Goal: Navigation & Orientation: Understand site structure

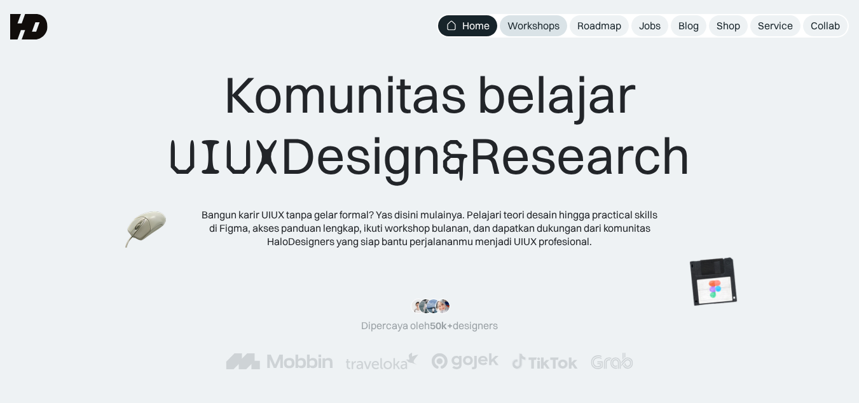
click at [545, 30] on div "Workshops" at bounding box center [534, 25] width 52 height 13
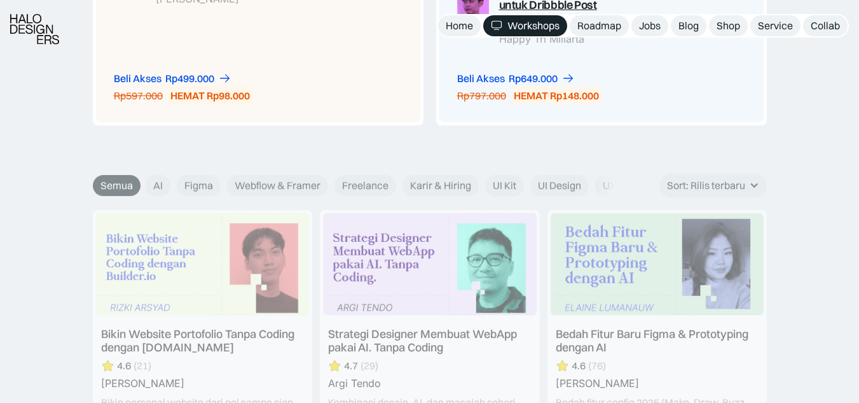
scroll to position [1463, 0]
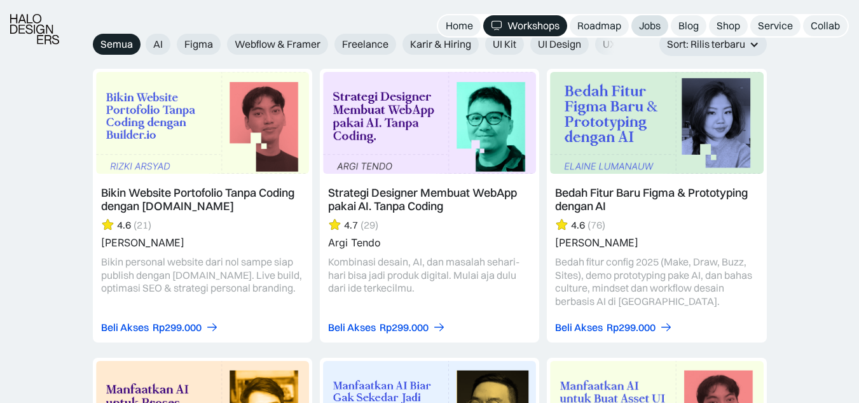
click at [644, 26] on div "Jobs" at bounding box center [650, 25] width 22 height 13
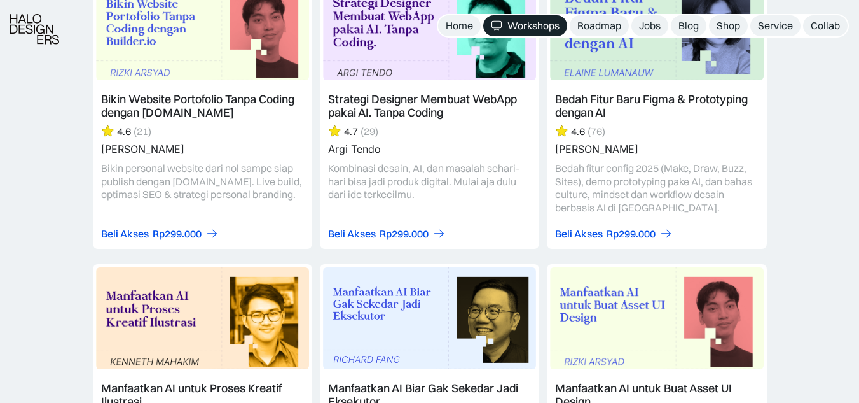
scroll to position [1590, 0]
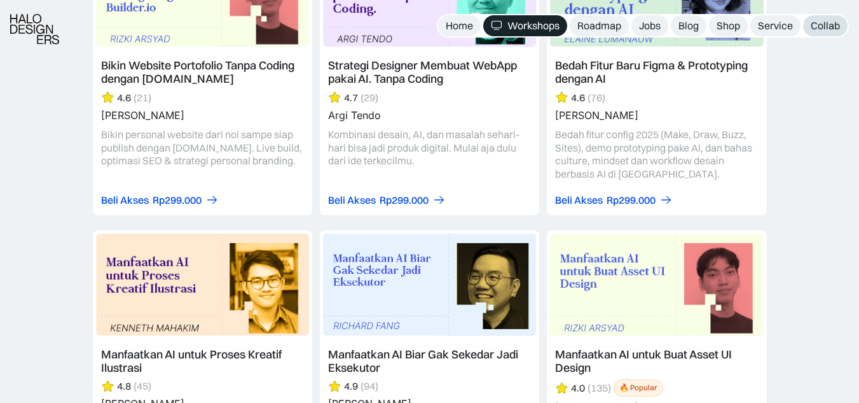
click at [817, 25] on div "Collab" at bounding box center [825, 25] width 29 height 13
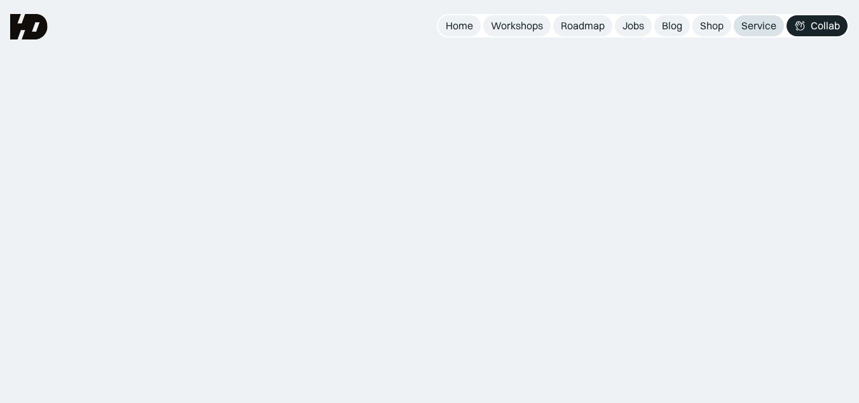
click at [745, 27] on div "Service" at bounding box center [759, 25] width 35 height 13
